Goal: Find specific page/section: Find specific page/section

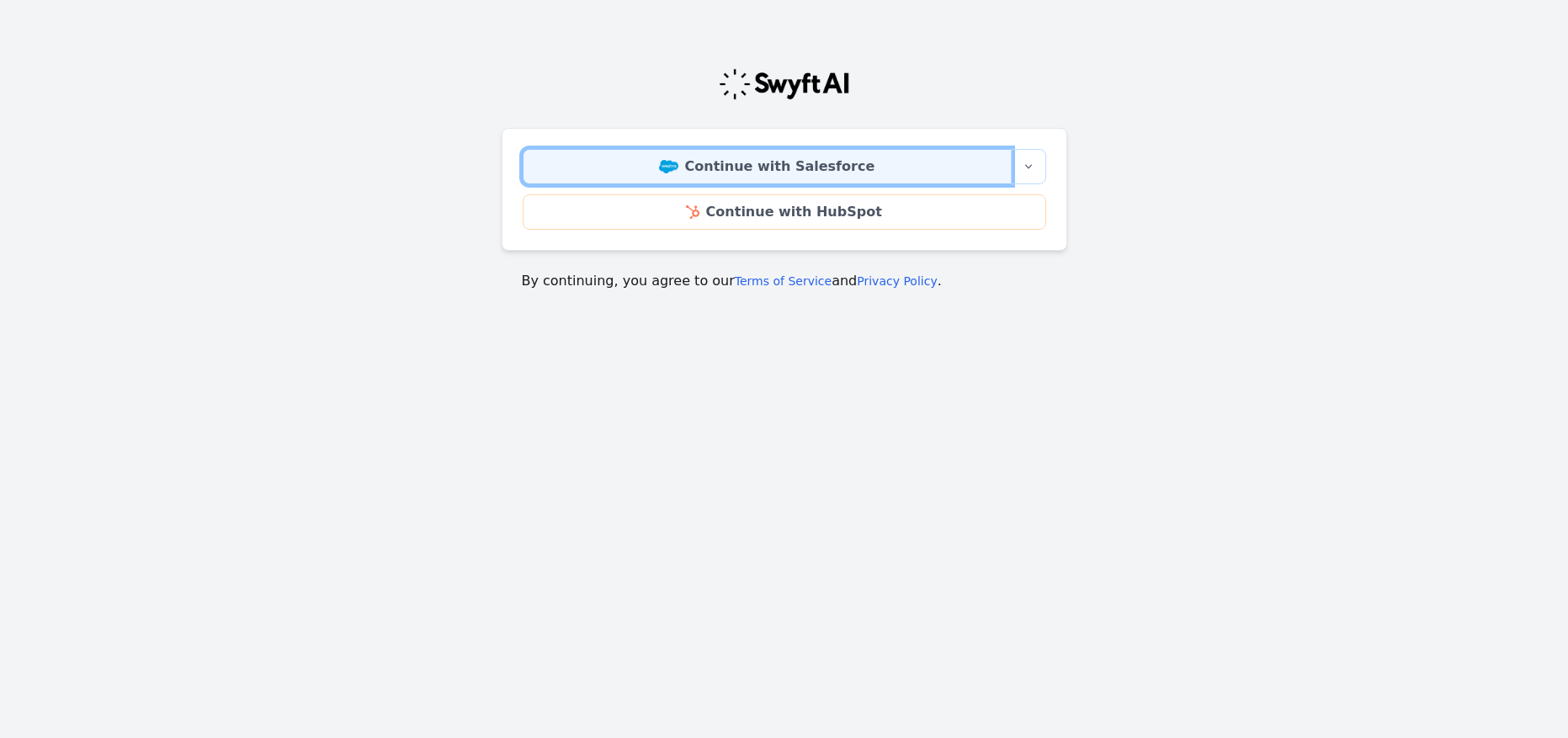
click at [780, 167] on link "Continue with Salesforce" at bounding box center [766, 166] width 488 height 35
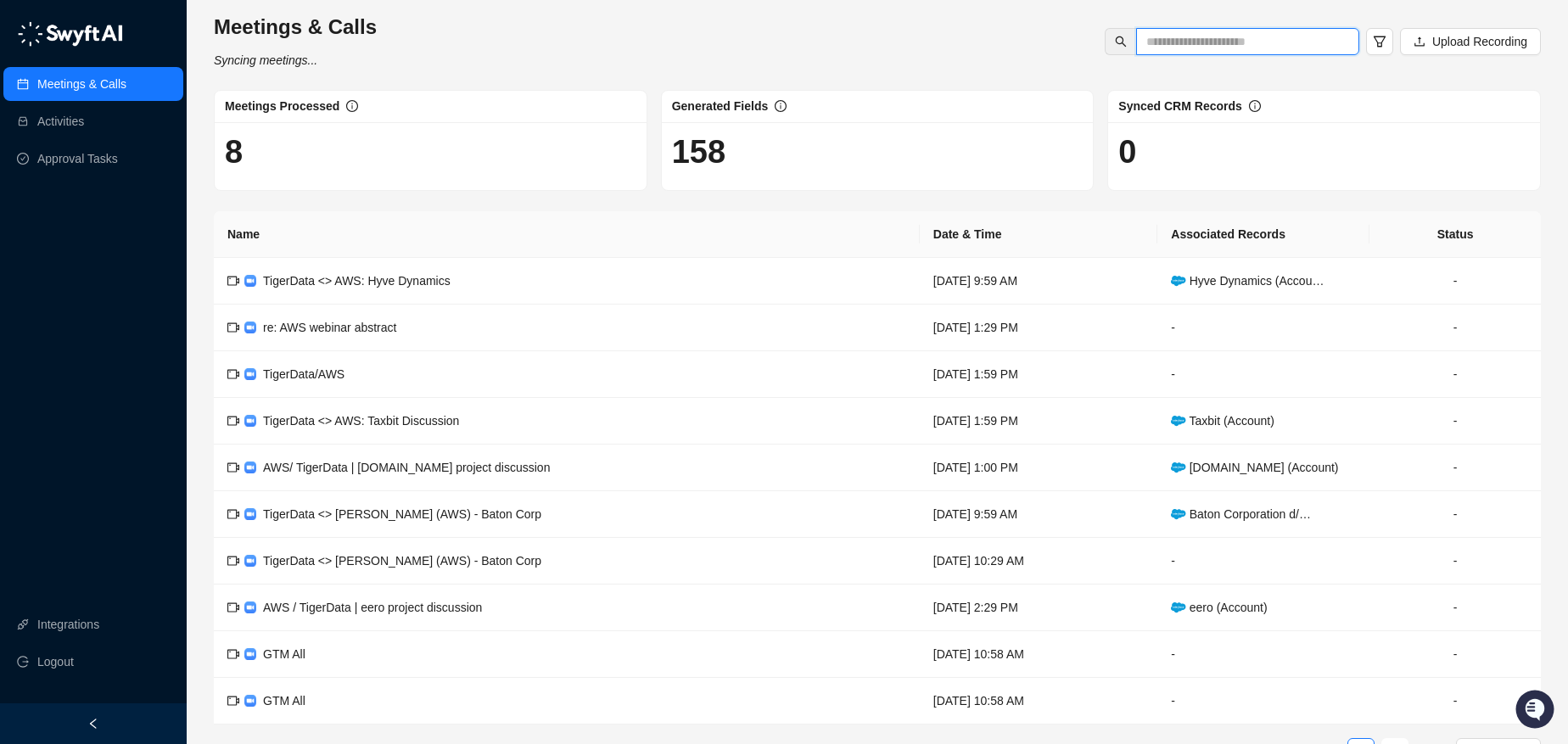
click at [1196, 47] on input "text" at bounding box center [1240, 42] width 189 height 19
type input "*******"
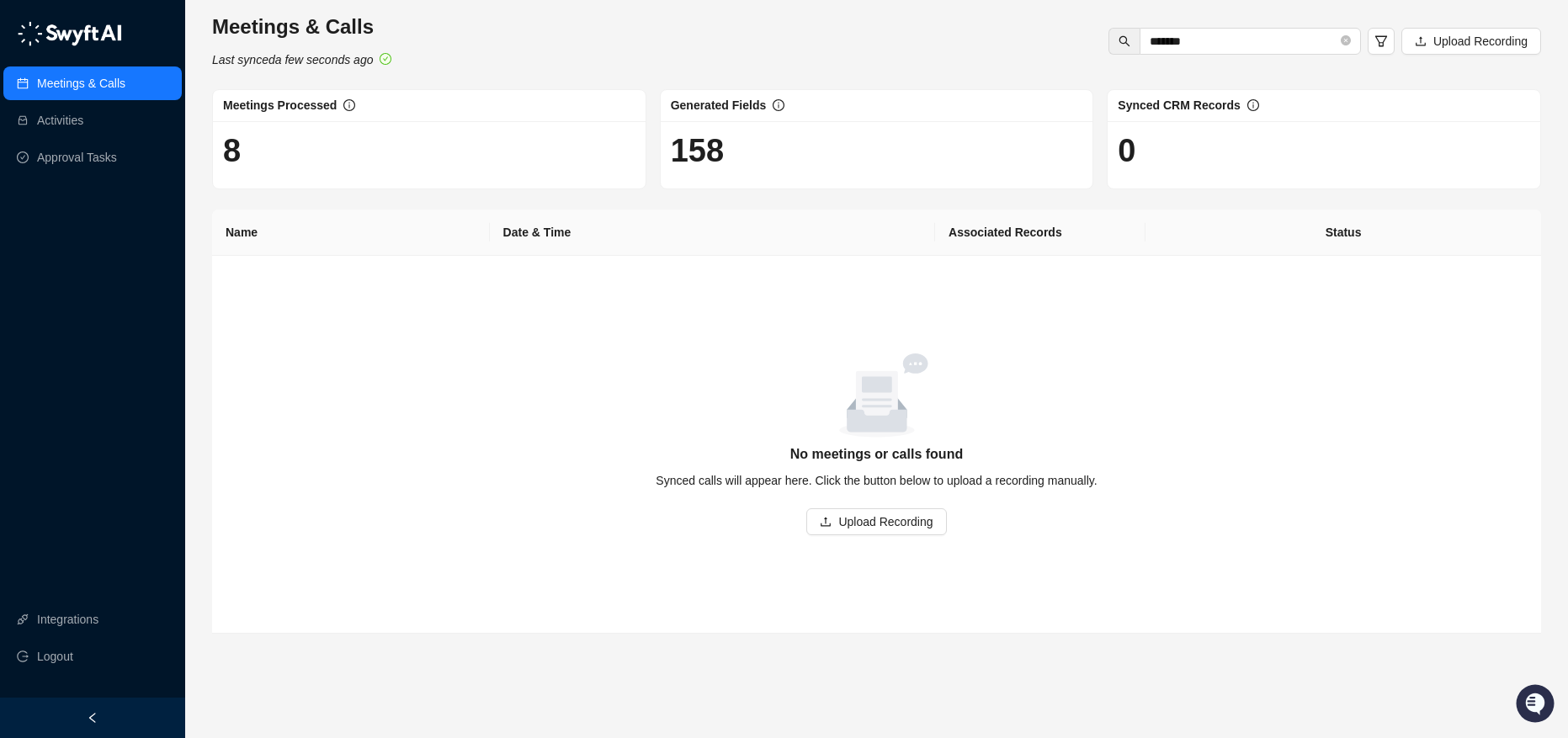
click at [85, 75] on link "Meetings & Calls" at bounding box center [81, 83] width 89 height 33
click at [71, 121] on link "Activities" at bounding box center [60, 120] width 46 height 33
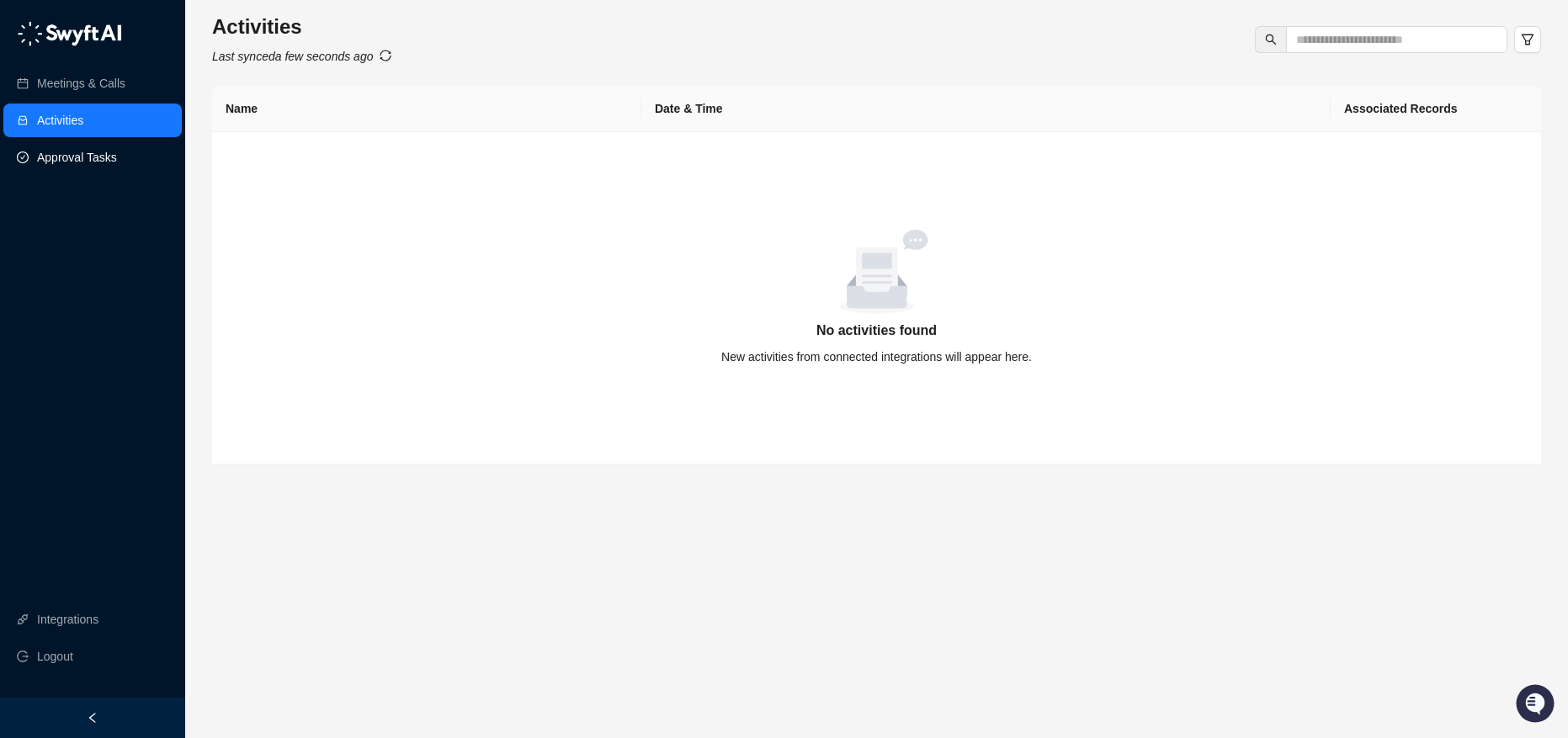
click at [64, 150] on link "Approval Tasks" at bounding box center [77, 157] width 80 height 33
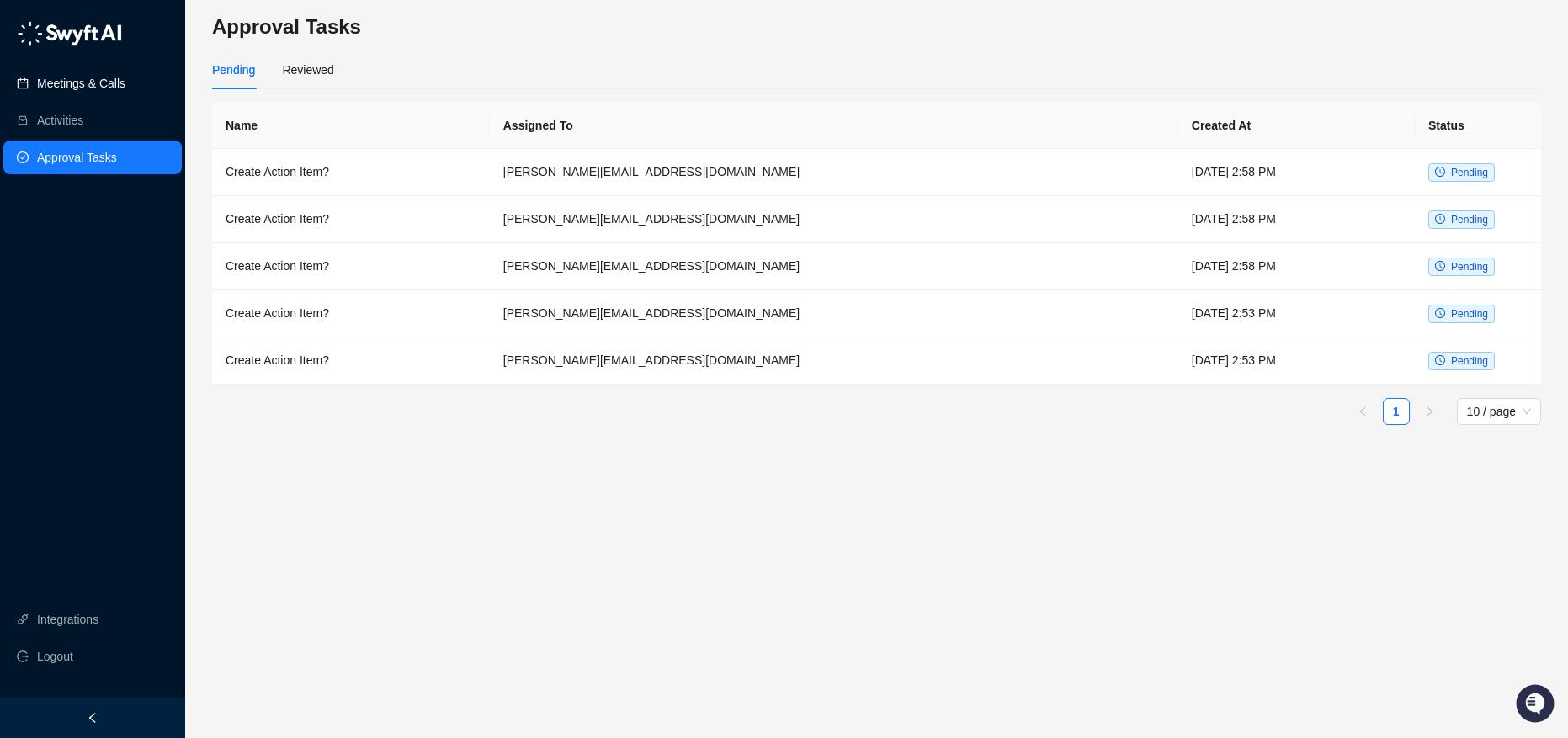
click at [90, 84] on link "Meetings & Calls" at bounding box center [81, 83] width 89 height 33
